Goal: Task Accomplishment & Management: Use online tool/utility

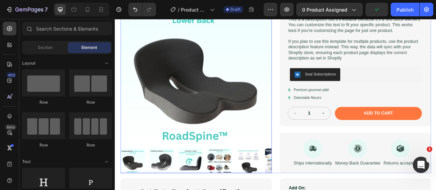
scroll to position [102, 0]
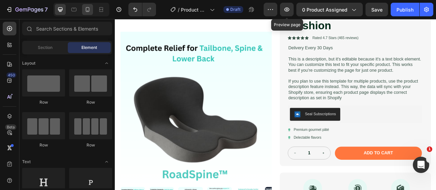
click at [87, 9] on icon at bounding box center [87, 9] width 7 height 7
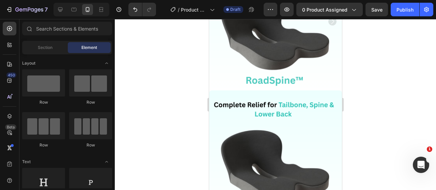
click at [193, 120] on div at bounding box center [275, 104] width 321 height 171
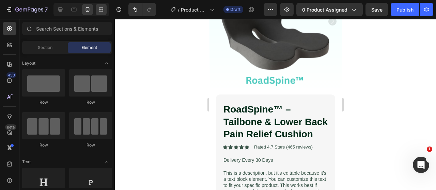
click at [103, 13] on icon at bounding box center [101, 9] width 7 height 7
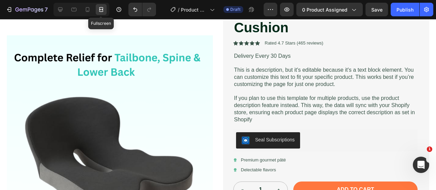
scroll to position [210, 0]
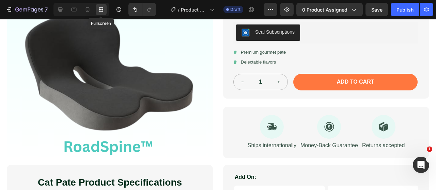
click at [103, 13] on icon at bounding box center [101, 9] width 7 height 7
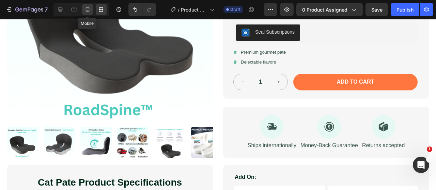
click at [91, 12] on div at bounding box center [87, 9] width 11 height 11
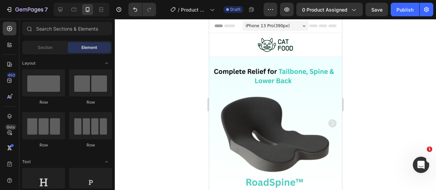
click at [272, 24] on span "iPhone 13 Pro ( 390 px)" at bounding box center [267, 25] width 44 height 7
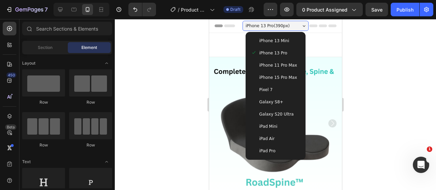
click at [272, 74] on span "iPhone 15 Pro Max" at bounding box center [278, 77] width 38 height 7
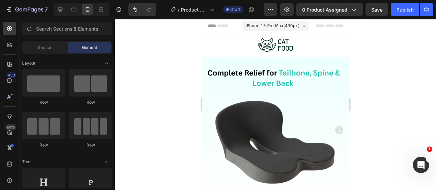
click at [277, 20] on div "iPhone 15 Pro Max ( 430 px) iPhone 13 Mini iPhone 13 Pro iPhone 11 Pro Max iPho…" at bounding box center [275, 27] width 66 height 14
click at [277, 25] on span "iPhone 15 Pro Max ( 430 px)" at bounding box center [272, 25] width 54 height 7
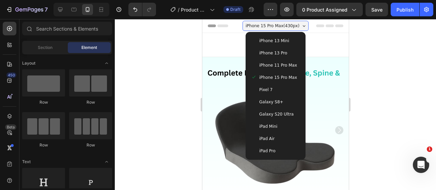
click at [272, 105] on span "Galaxy S8+" at bounding box center [271, 102] width 24 height 7
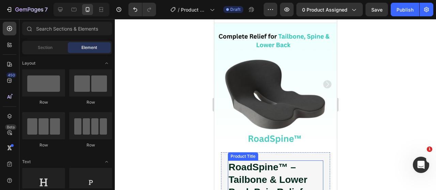
scroll to position [34, 0]
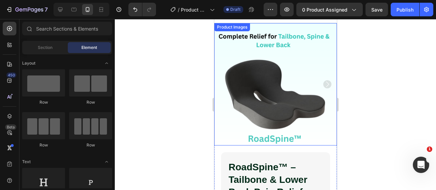
click at [197, 122] on div at bounding box center [275, 104] width 321 height 171
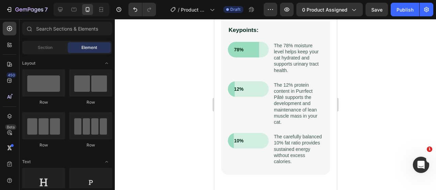
scroll to position [818, 0]
click at [170, 135] on div at bounding box center [275, 104] width 321 height 171
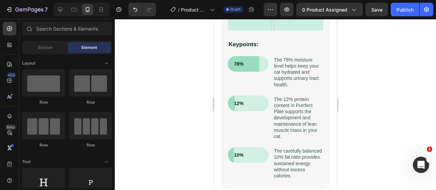
scroll to position [739, 0]
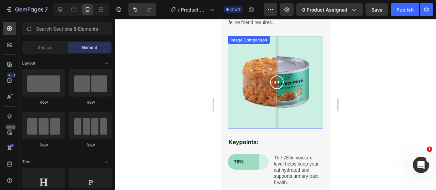
drag, startPoint x: 277, startPoint y: 81, endPoint x: 277, endPoint y: 89, distance: 7.2
click at [277, 89] on div at bounding box center [277, 82] width 14 height 93
click at [184, 98] on div at bounding box center [275, 104] width 321 height 171
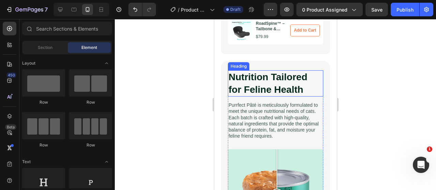
scroll to position [501, 0]
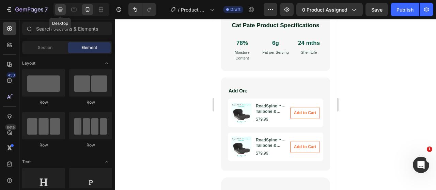
click at [62, 12] on icon at bounding box center [60, 9] width 7 height 7
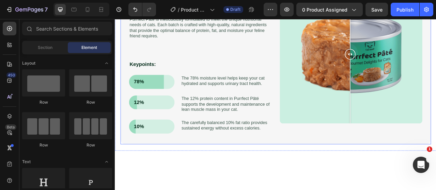
scroll to position [365, 0]
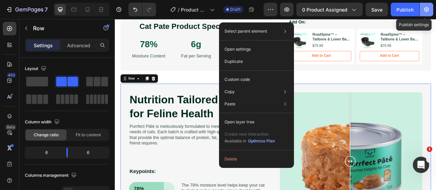
click at [426, 12] on icon "button" at bounding box center [426, 9] width 5 height 5
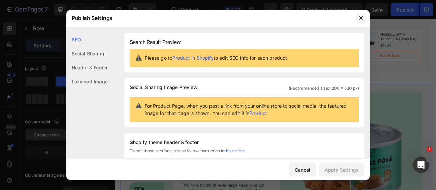
click at [360, 18] on icon "button" at bounding box center [360, 17] width 5 height 5
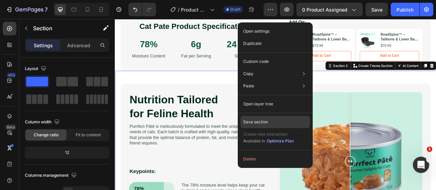
click at [281, 120] on div "Save section" at bounding box center [275, 122] width 69 height 12
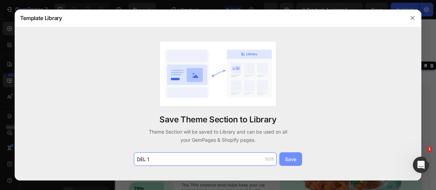
type input "DEL 1"
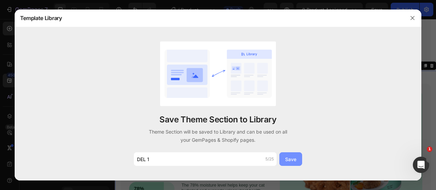
click at [298, 160] on button "Save" at bounding box center [290, 160] width 23 height 14
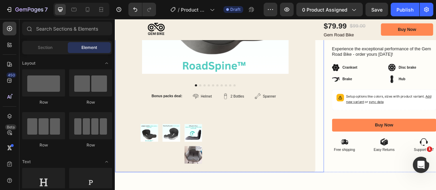
scroll to position [375, 0]
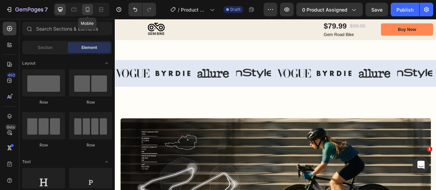
click at [89, 10] on icon at bounding box center [87, 9] width 7 height 7
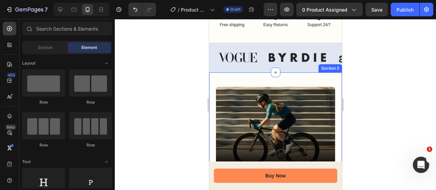
scroll to position [462, 0]
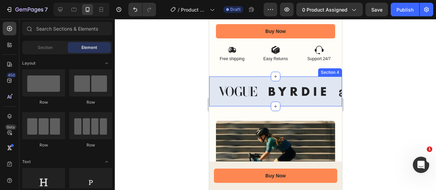
click at [262, 77] on div "Image Image Image Image Image Image Image Image Carousel Section 4" at bounding box center [275, 92] width 133 height 30
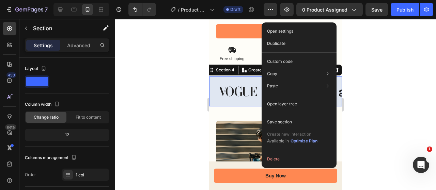
click at [162, 50] on div at bounding box center [275, 104] width 321 height 171
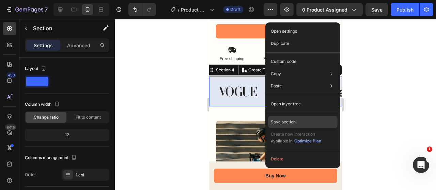
click at [318, 120] on div "Save section" at bounding box center [302, 122] width 69 height 12
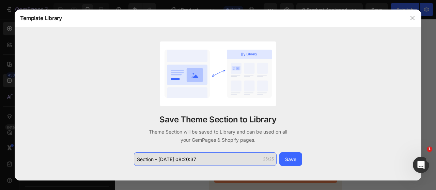
click at [204, 164] on input "Section - Aug 26 08:20:37" at bounding box center [205, 160] width 143 height 14
type input "d"
type input "DEL 2"
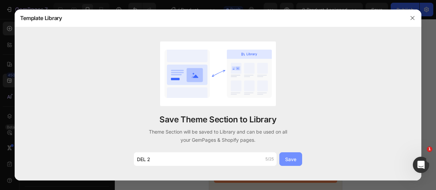
click at [282, 161] on button "Save" at bounding box center [290, 160] width 23 height 14
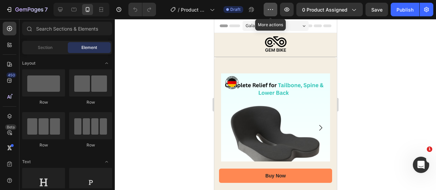
click at [273, 9] on icon "button" at bounding box center [270, 9] width 7 height 7
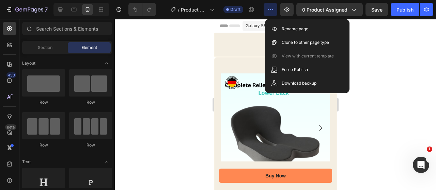
click at [273, 9] on icon "button" at bounding box center [270, 9] width 7 height 7
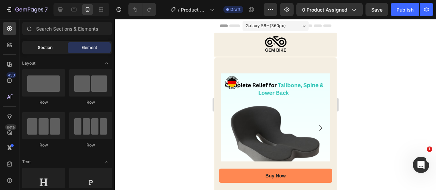
click at [45, 52] on div "Section" at bounding box center [45, 47] width 43 height 11
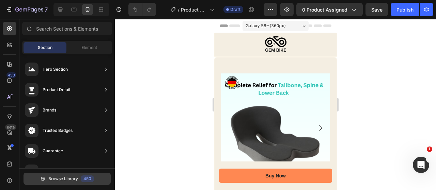
click at [56, 183] on button "Browse Library 450" at bounding box center [67, 179] width 87 height 12
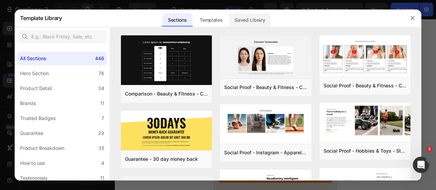
click at [252, 17] on div "Saved Library" at bounding box center [249, 20] width 41 height 14
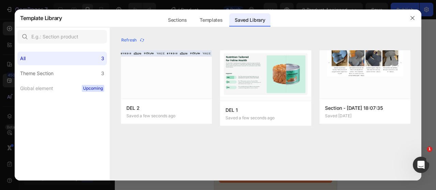
drag, startPoint x: 412, startPoint y: 21, endPoint x: 404, endPoint y: 26, distance: 9.5
click at [412, 21] on button "button" at bounding box center [412, 18] width 11 height 11
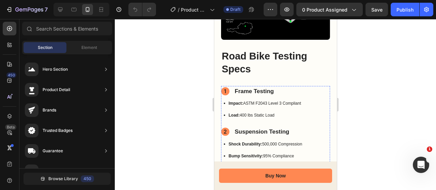
scroll to position [920, 0]
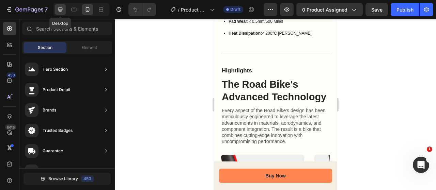
click at [58, 13] on div at bounding box center [60, 9] width 11 height 11
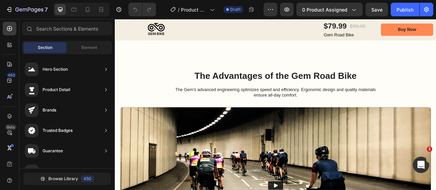
scroll to position [1604, 0]
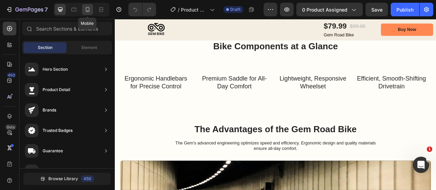
click at [90, 11] on icon at bounding box center [87, 9] width 7 height 7
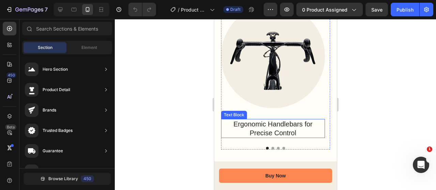
scroll to position [1572, 0]
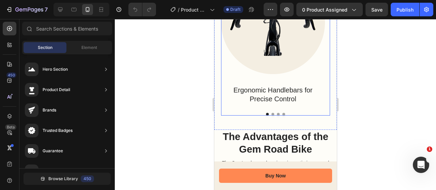
click at [271, 116] on button "Dot" at bounding box center [272, 114] width 3 height 3
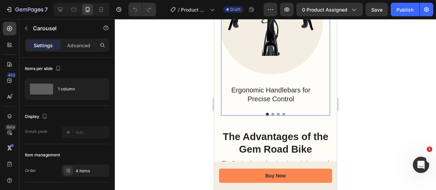
click at [271, 116] on button "Dot" at bounding box center [272, 114] width 3 height 3
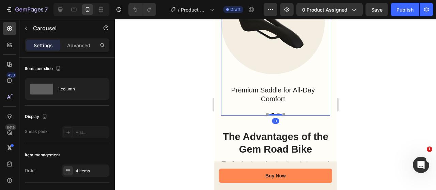
click at [277, 116] on button "Dot" at bounding box center [278, 114] width 3 height 3
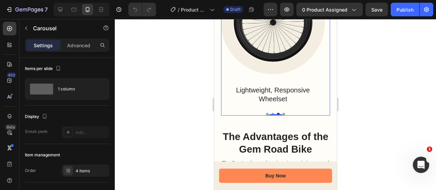
click at [282, 116] on button "Dot" at bounding box center [283, 114] width 3 height 3
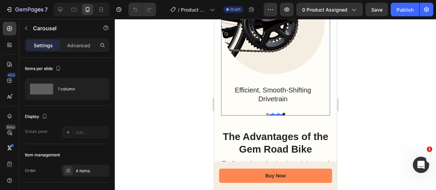
click at [187, 127] on div at bounding box center [275, 104] width 321 height 171
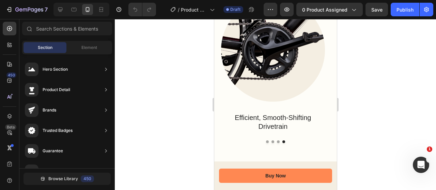
scroll to position [1516, 0]
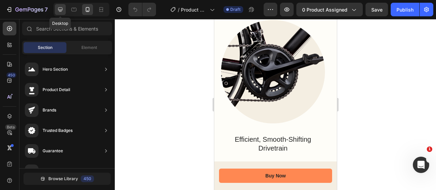
click at [59, 10] on icon at bounding box center [60, 9] width 7 height 7
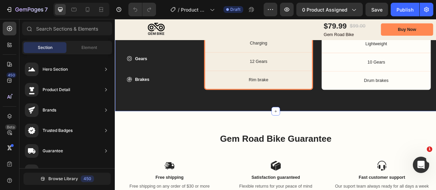
scroll to position [2300, 0]
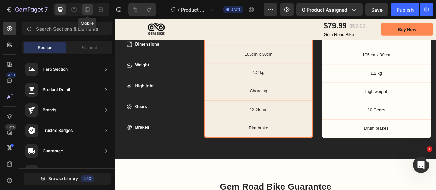
click at [87, 9] on icon at bounding box center [87, 9] width 7 height 7
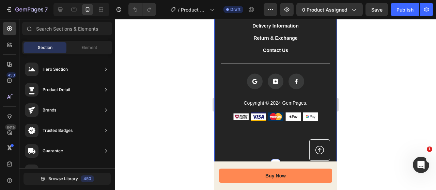
scroll to position [2853, 0]
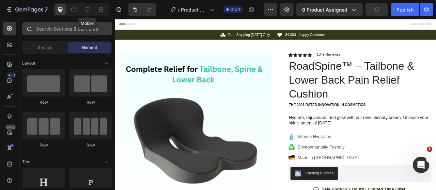
drag, startPoint x: 92, startPoint y: 9, endPoint x: 98, endPoint y: 22, distance: 15.1
click at [92, 9] on div at bounding box center [87, 9] width 11 height 11
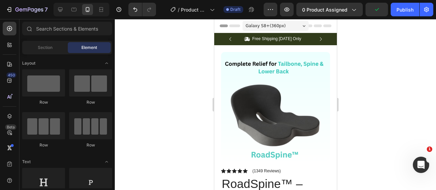
click at [181, 100] on div at bounding box center [275, 104] width 321 height 171
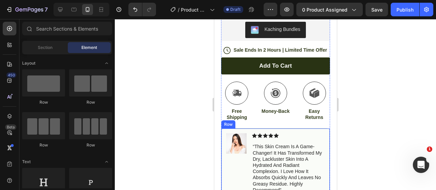
scroll to position [341, 0]
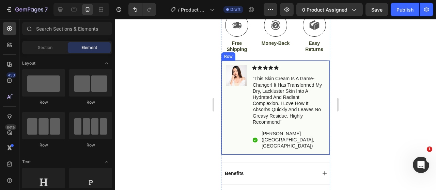
click at [306, 63] on div "Image Icon Icon Icon Icon Icon Icon List “this skin cream is a game-changer! it…" at bounding box center [275, 107] width 109 height 95
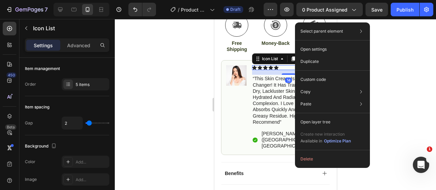
click at [184, 87] on div at bounding box center [275, 104] width 321 height 171
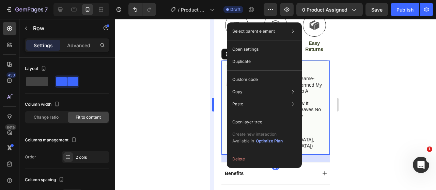
drag, startPoint x: 159, startPoint y: 108, endPoint x: 211, endPoint y: 94, distance: 52.9
click at [159, 108] on div at bounding box center [275, 104] width 321 height 171
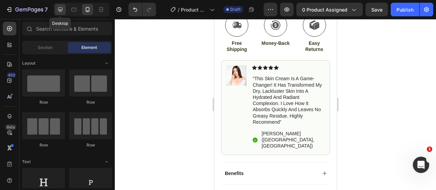
click at [63, 8] on icon at bounding box center [60, 9] width 7 height 7
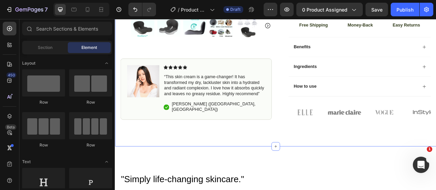
scroll to position [280, 0]
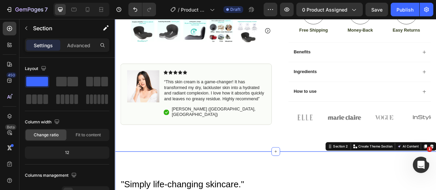
scroll to position [246, 0]
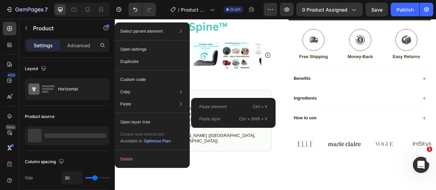
click at [320, 190] on div "Icon Free Shipping Today Only Text Block Row Icon 84,000+ Happy Customer Text B…" at bounding box center [319, 4] width 409 height 435
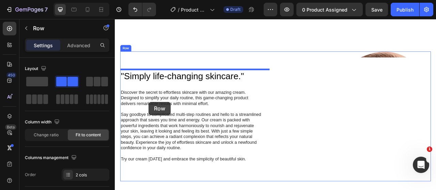
scroll to position [416, 0]
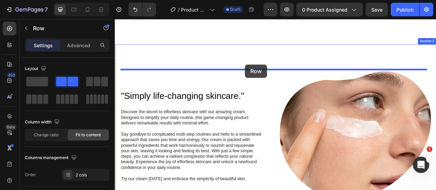
drag, startPoint x: 127, startPoint y: 79, endPoint x: 280, endPoint y: 77, distance: 153.7
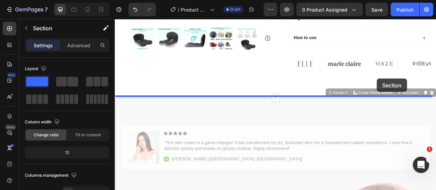
scroll to position [314, 0]
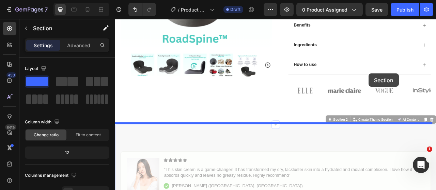
drag, startPoint x: 235, startPoint y: 94, endPoint x: 438, endPoint y: 89, distance: 203.1
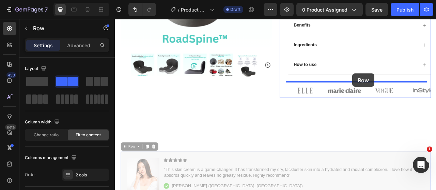
drag, startPoint x: 231, startPoint y: 192, endPoint x: 417, endPoint y: 89, distance: 213.2
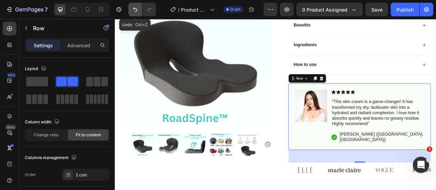
click at [136, 14] on button "Undo/Redo" at bounding box center [135, 10] width 14 height 14
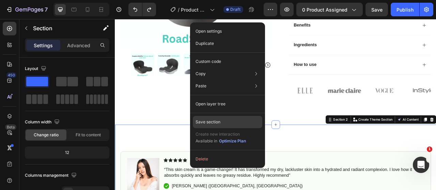
click at [223, 120] on div "Save section" at bounding box center [227, 122] width 69 height 12
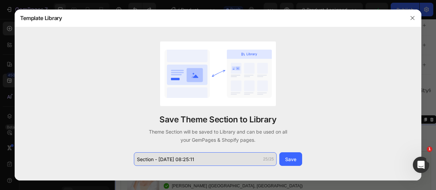
click at [232, 159] on input "Section - Aug 26 08:25:11" at bounding box center [205, 160] width 143 height 14
click at [235, 159] on input "Section - Aug 26 08:25:11" at bounding box center [205, 160] width 143 height 14
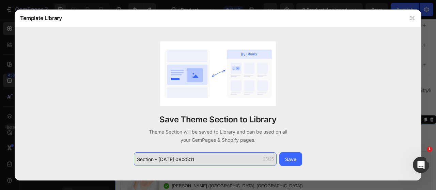
click at [235, 159] on input "Section - Aug 26 08:25:11" at bounding box center [205, 160] width 143 height 14
type input "d"
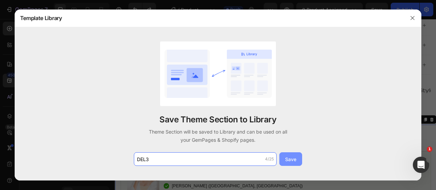
type input "DEL3"
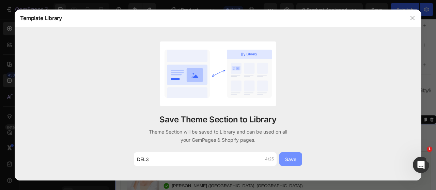
click at [285, 154] on button "Save" at bounding box center [290, 160] width 23 height 14
